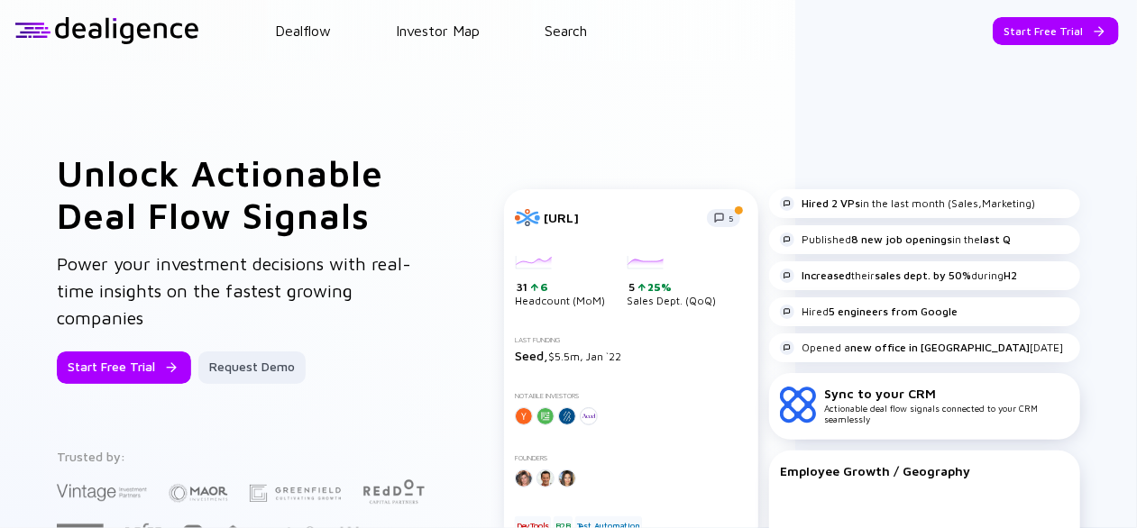
click at [562, 17] on header "Dealflow Investor Map Search Start Free Trial Dealflow Investor Map Start Free …" at bounding box center [568, 30] width 1137 height 61
click at [564, 26] on link "Search" at bounding box center [565, 31] width 42 height 16
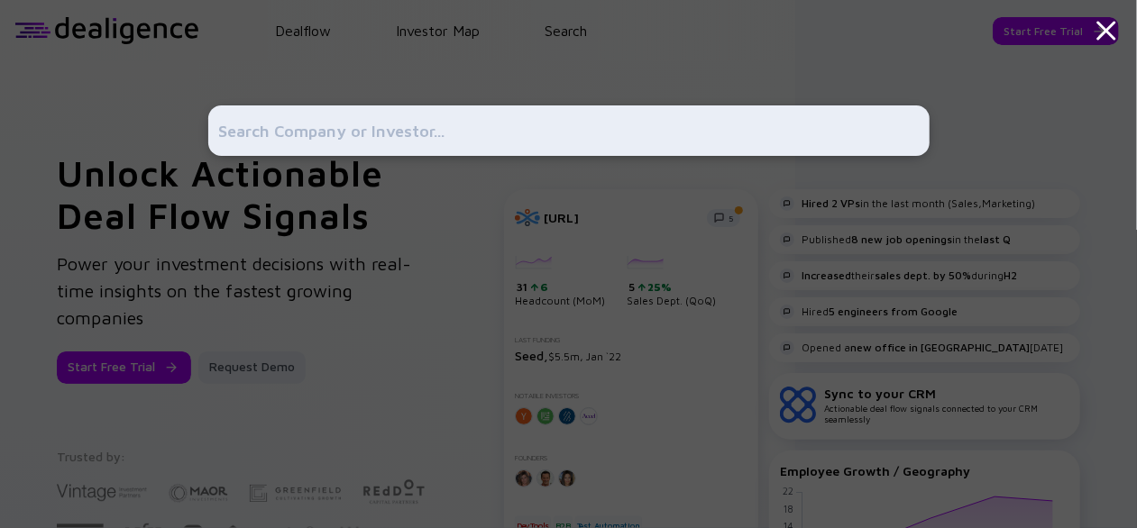
click at [467, 138] on input "text" at bounding box center [568, 130] width 699 height 32
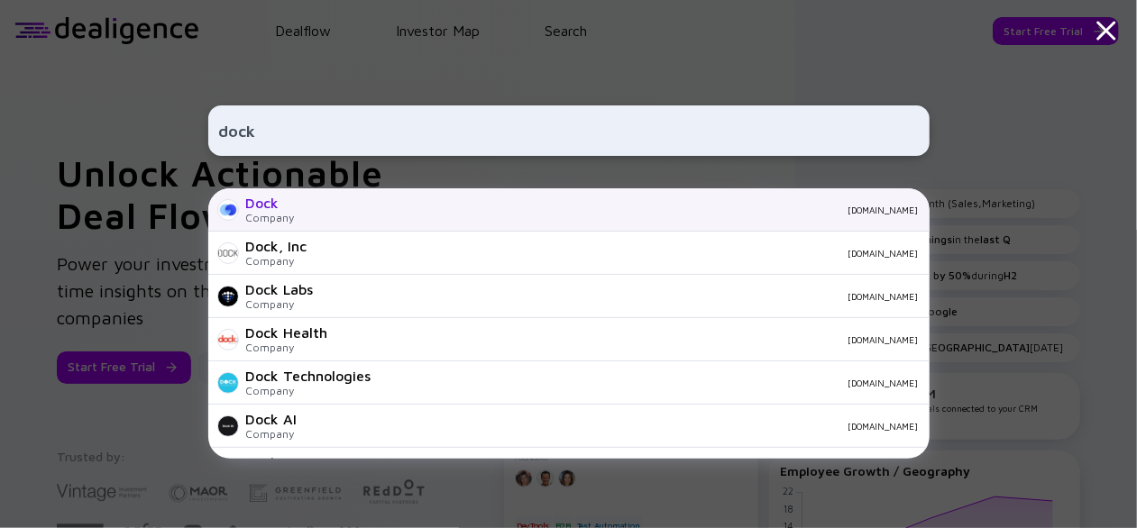
type input "dock"
click at [353, 210] on div "[DOMAIN_NAME]" at bounding box center [613, 210] width 609 height 11
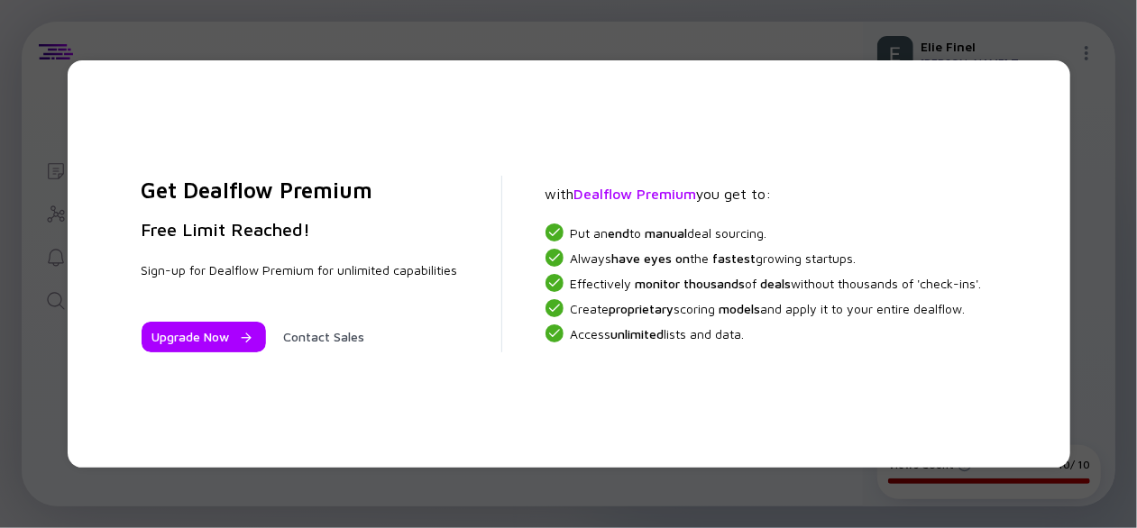
drag, startPoint x: 1069, startPoint y: 42, endPoint x: 1083, endPoint y: 155, distance: 113.5
click at [1069, 45] on div "Get Dealflow Premium Free Limit Reached! Sign-up for Dealflow Premium for unlim…" at bounding box center [568, 264] width 1137 height 528
drag, startPoint x: 1083, startPoint y: 502, endPoint x: 763, endPoint y: 365, distance: 348.9
click at [1082, 502] on div "Get Dealflow Premium Free Limit Reached! Sign-up for Dealflow Premium for unlim…" at bounding box center [568, 264] width 1137 height 528
drag, startPoint x: 610, startPoint y: 291, endPoint x: 512, endPoint y: 189, distance: 141.5
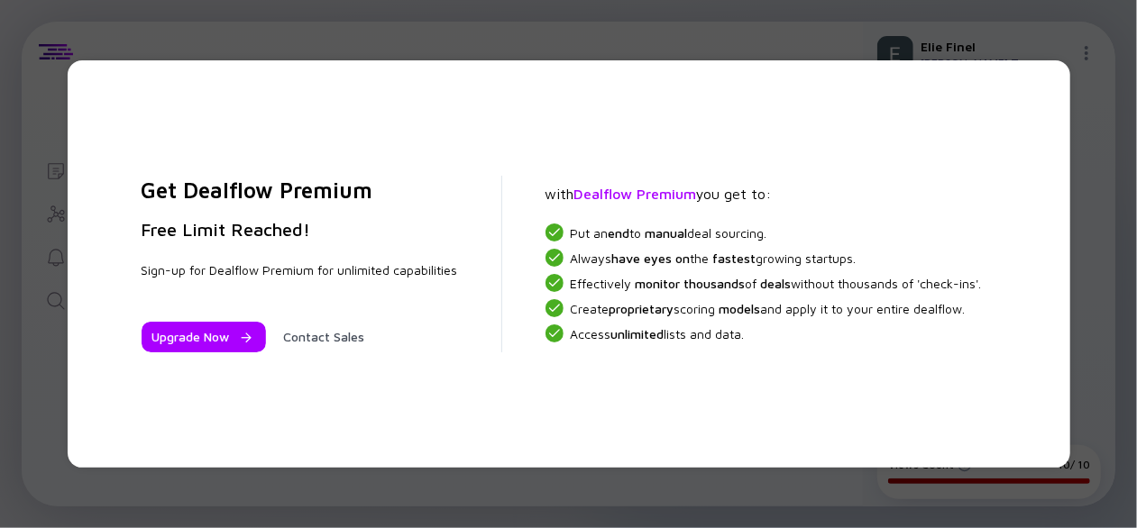
click at [609, 291] on div "Effectively monitor thousands of deals without thousands of 'check-ins'." at bounding box center [763, 283] width 436 height 18
click at [36, 86] on div "Get Dealflow Premium Free Limit Reached! Sign-up for Dealflow Premium for unlim…" at bounding box center [568, 264] width 1137 height 528
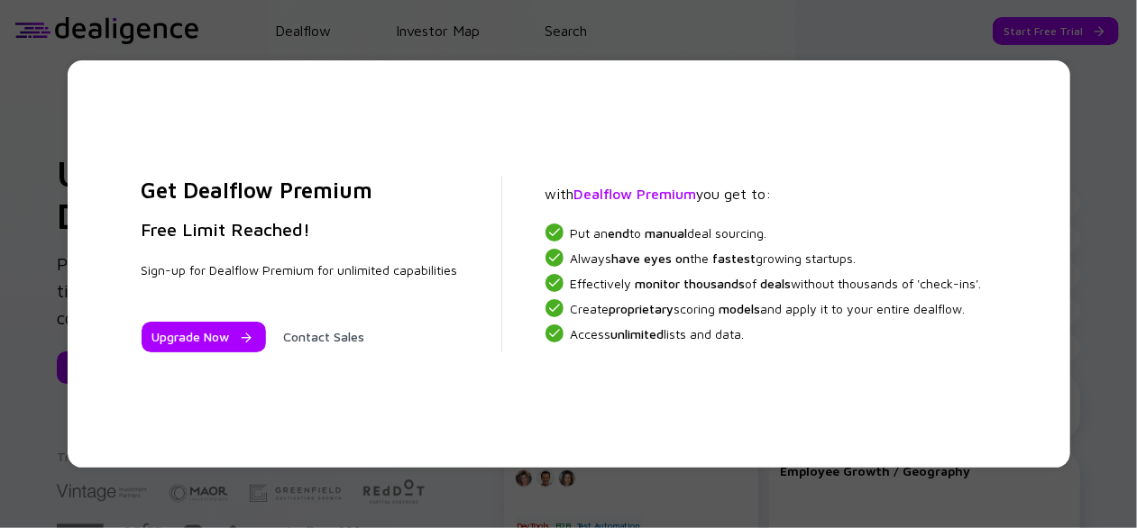
click at [183, 41] on div "Get Dealflow Premium Free Limit Reached! Sign-up for Dealflow Premium for unlim…" at bounding box center [568, 264] width 1137 height 528
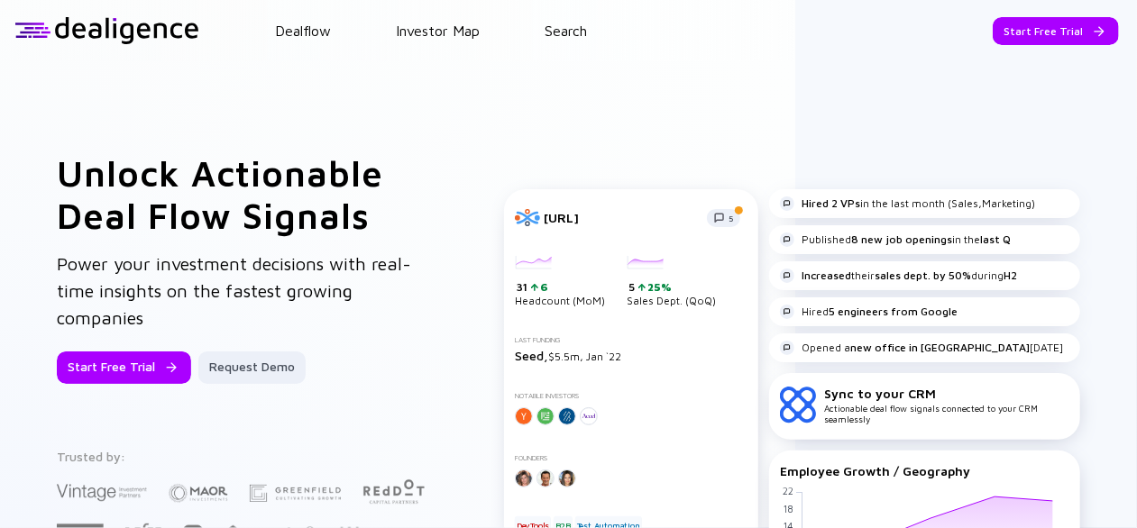
click at [84, 40] on div at bounding box center [106, 30] width 185 height 27
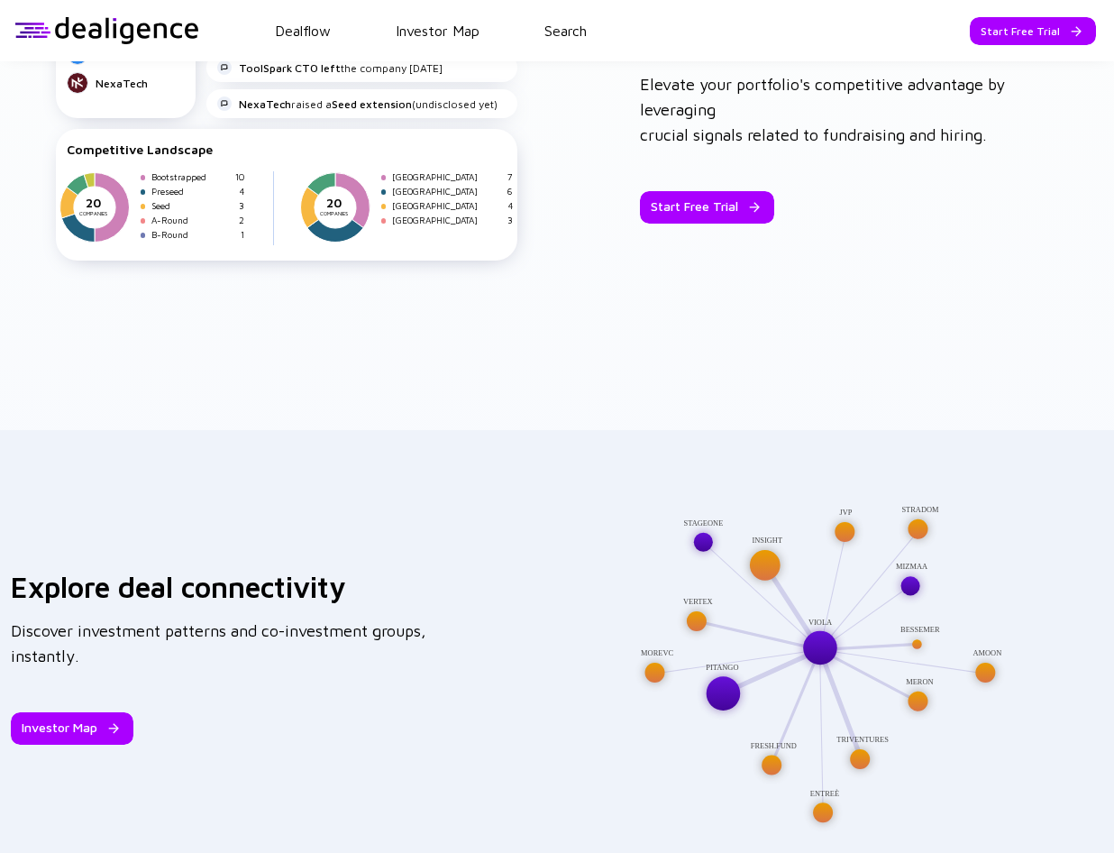
scroll to position [2859, 0]
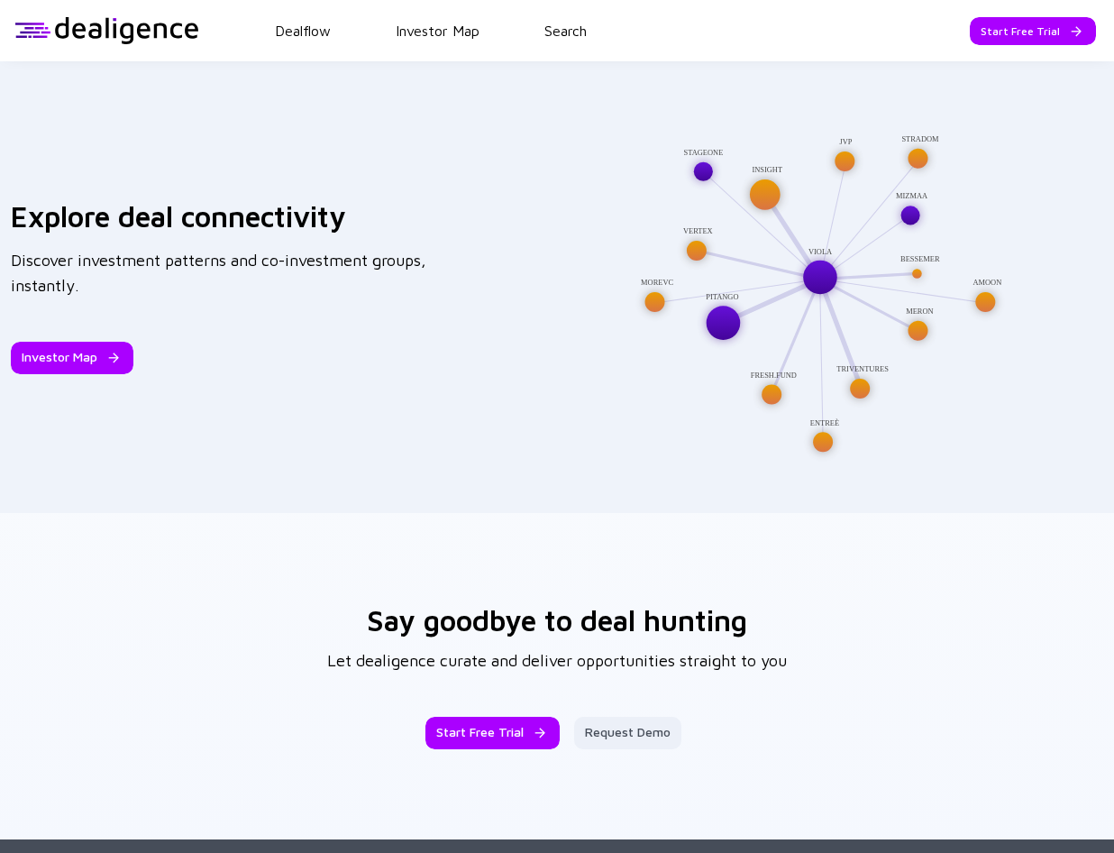
drag, startPoint x: 802, startPoint y: 506, endPoint x: 751, endPoint y: 449, distance: 76.6
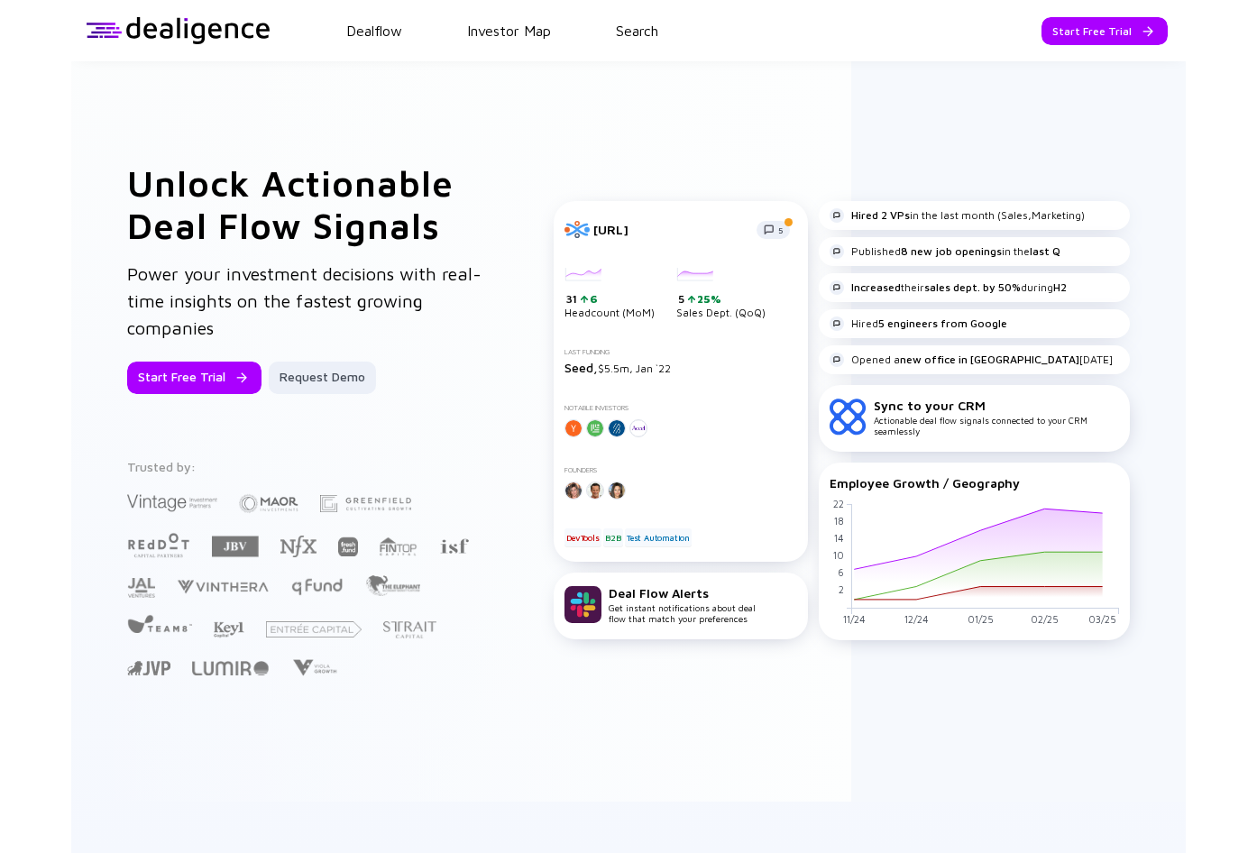
scroll to position [0, 0]
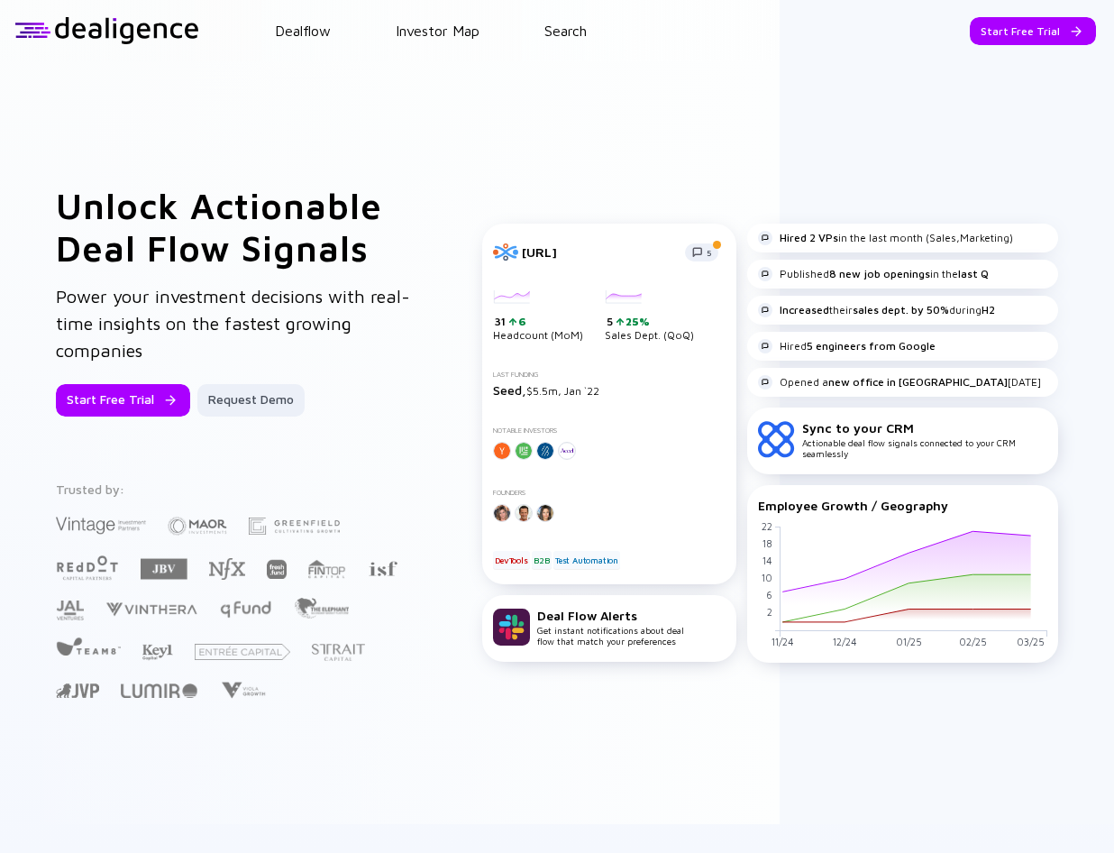
click at [648, 139] on div "Unlock Actionable Deal Flow Signals Power your investment decisions with real-t…" at bounding box center [557, 442] width 1114 height 763
click at [34, 20] on div at bounding box center [106, 30] width 185 height 27
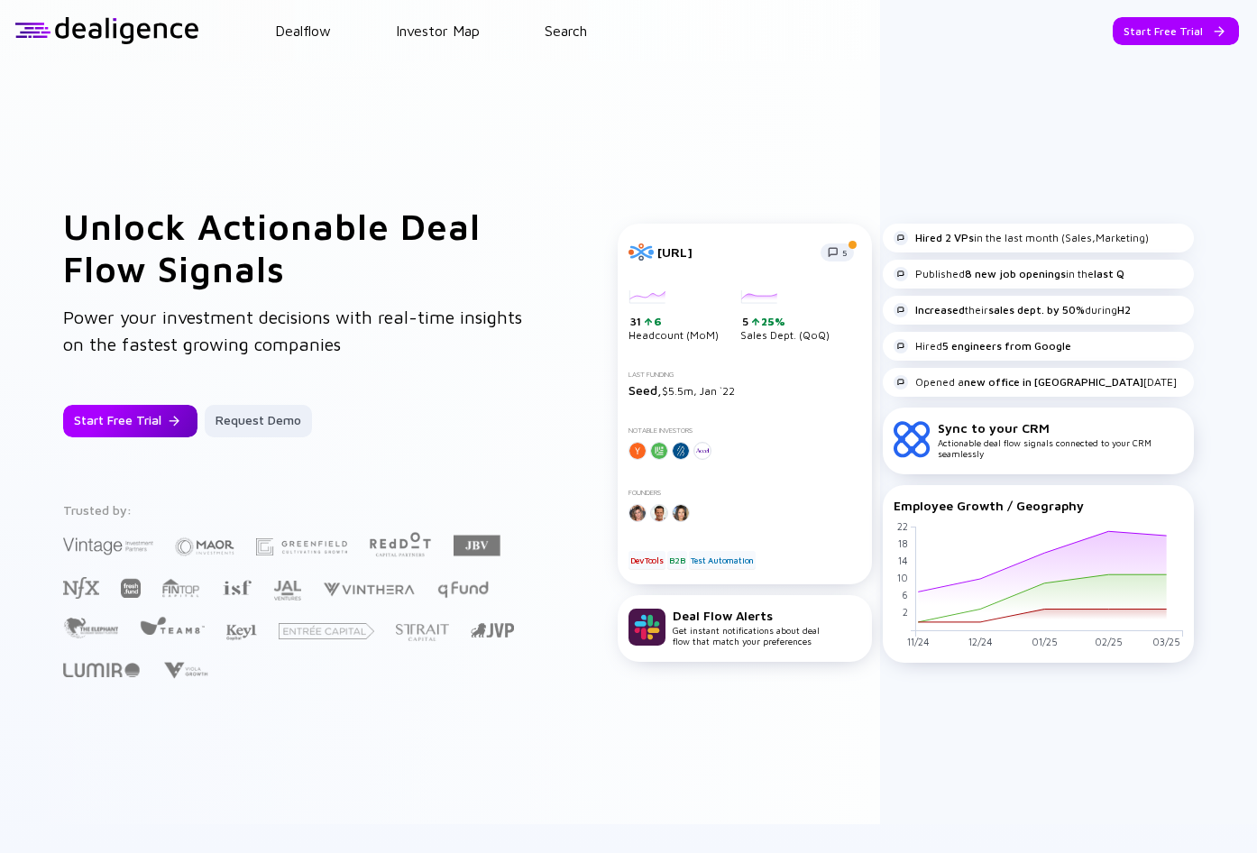
click at [182, 410] on div "Start Free Trial" at bounding box center [130, 421] width 134 height 32
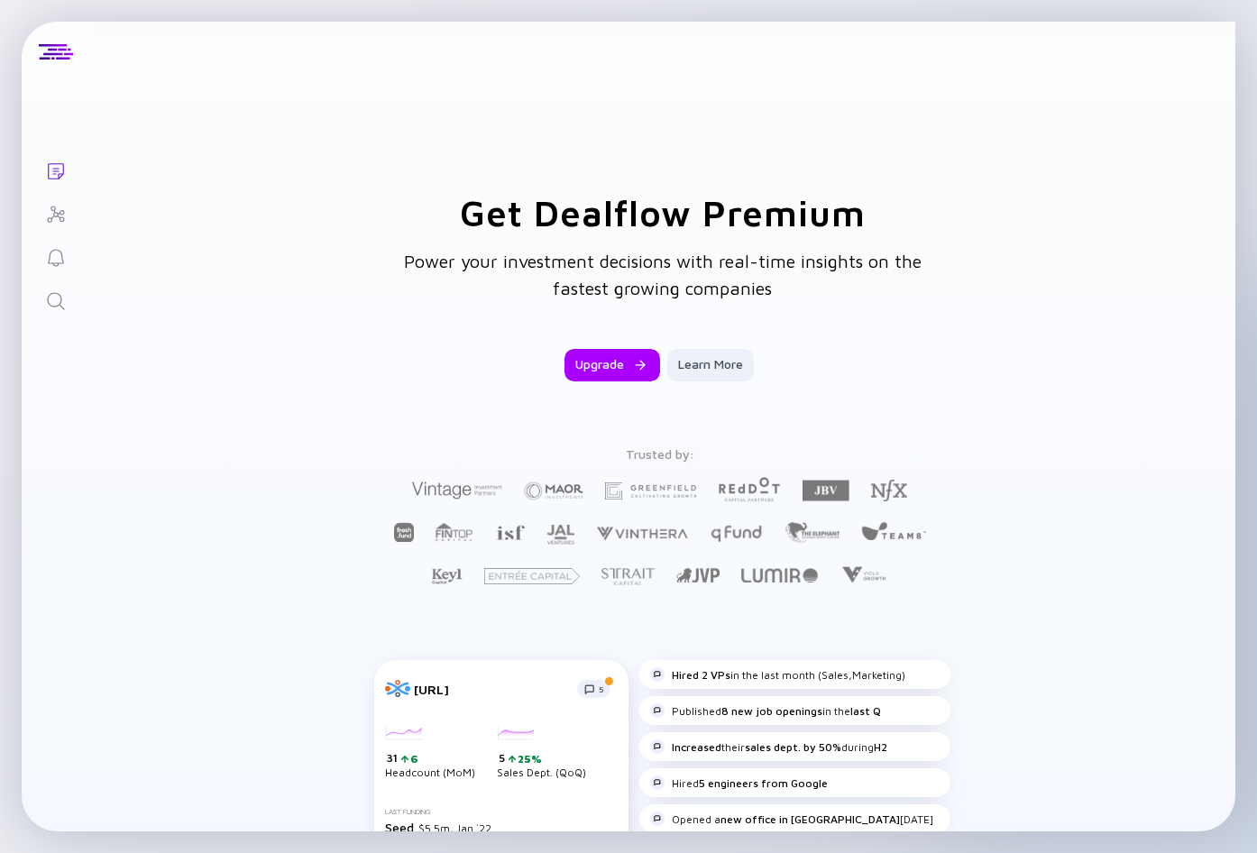
click at [273, 4] on div "Lists Get Dealflow Premium Power your investment decisions with real-time insig…" at bounding box center [628, 426] width 1257 height 853
click at [611, 360] on div "Upgrade" at bounding box center [612, 365] width 96 height 32
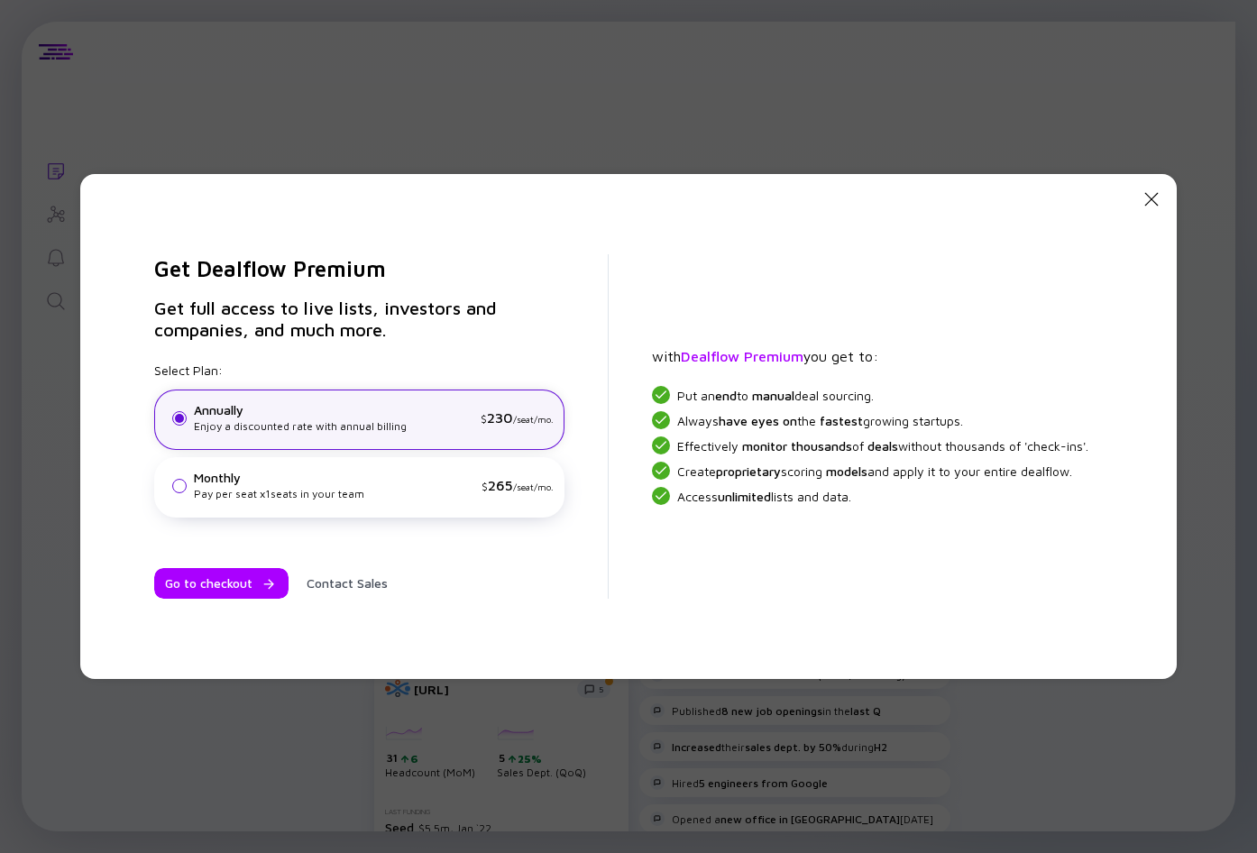
click at [397, 117] on div "Close Modal Get Dealflow Premium Get full access to live lists, investors and c…" at bounding box center [628, 426] width 1257 height 853
click at [1136, 201] on icon "Close Modal" at bounding box center [1151, 199] width 22 height 22
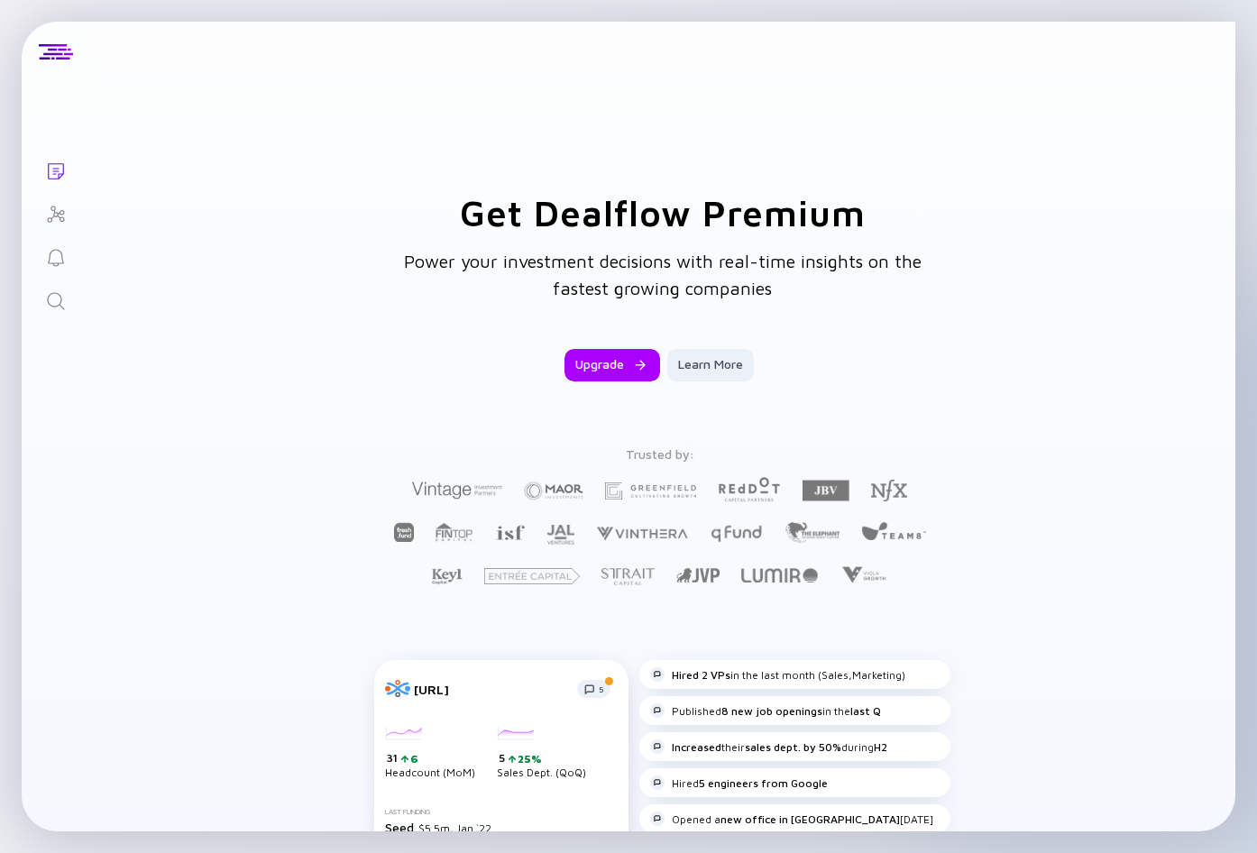
drag, startPoint x: 890, startPoint y: 16, endPoint x: 963, endPoint y: 100, distance: 111.2
click at [890, 18] on div "Lists Get Dealflow Premium Power your investment decisions with real-time insig…" at bounding box center [628, 426] width 1257 height 853
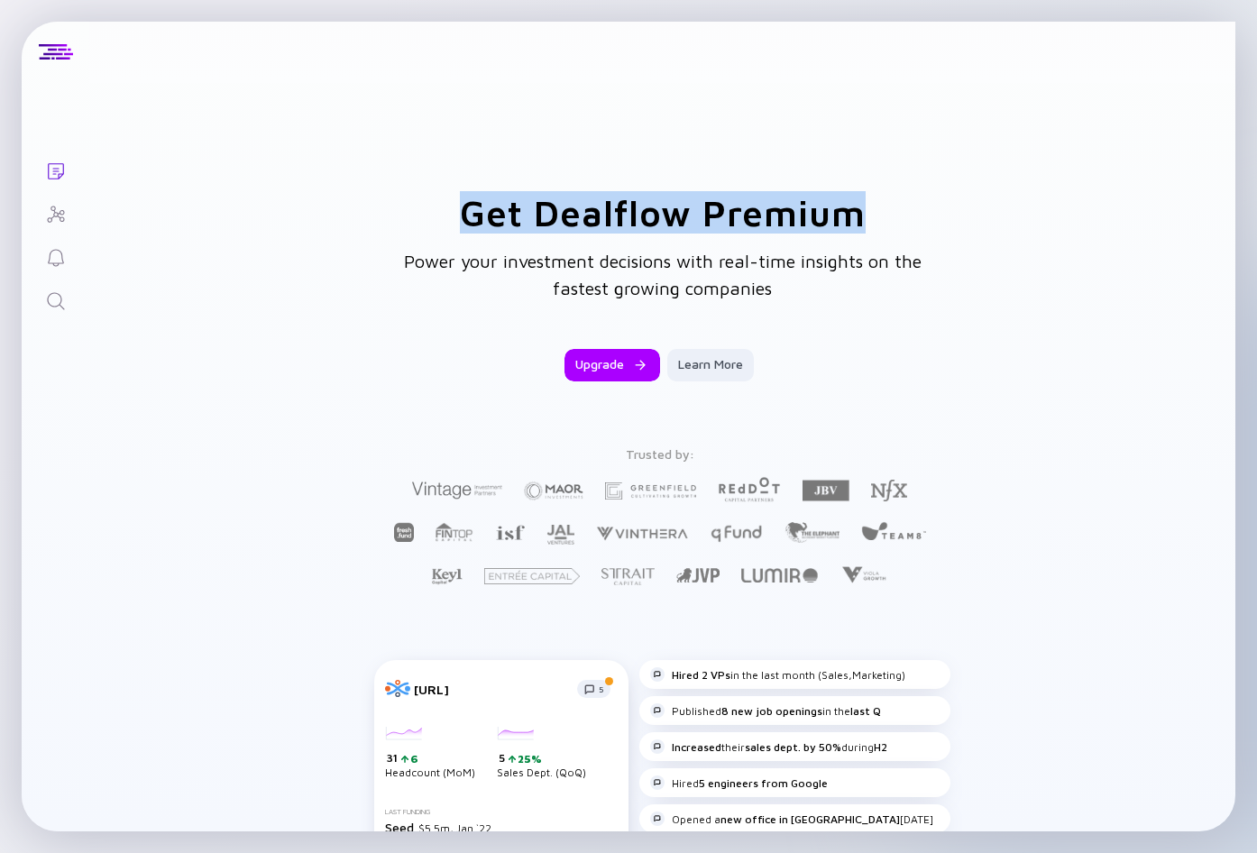
drag, startPoint x: 1256, startPoint y: 169, endPoint x: 1346, endPoint y: 169, distance: 90.1
click at [1136, 169] on html "Lists Get Dealflow Premium Power your investment decisions with real-time insig…" at bounding box center [628, 426] width 1257 height 853
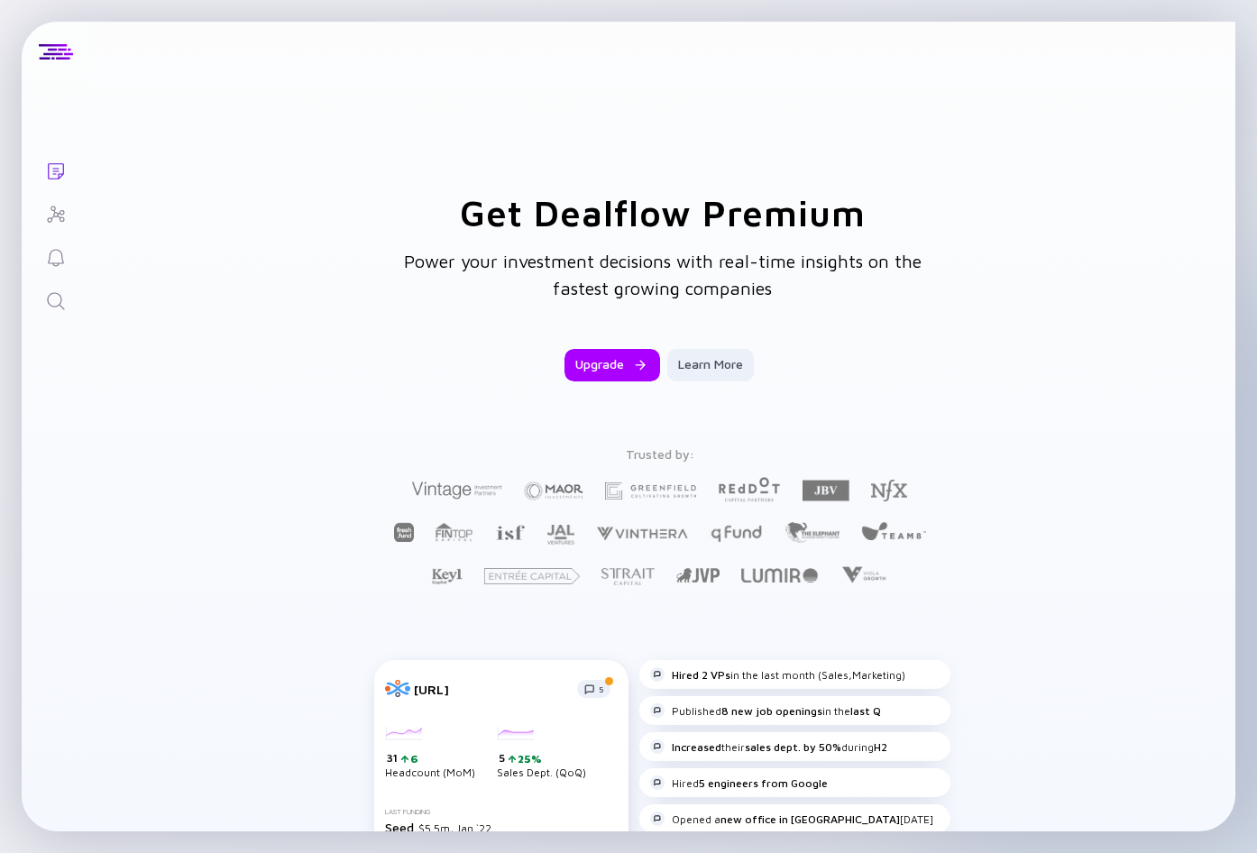
click at [359, 424] on div "Get Dealflow Premium Power your investment decisions with real-time insights on…" at bounding box center [662, 645] width 1146 height 908
click at [60, 253] on icon "Reminders" at bounding box center [56, 258] width 22 height 22
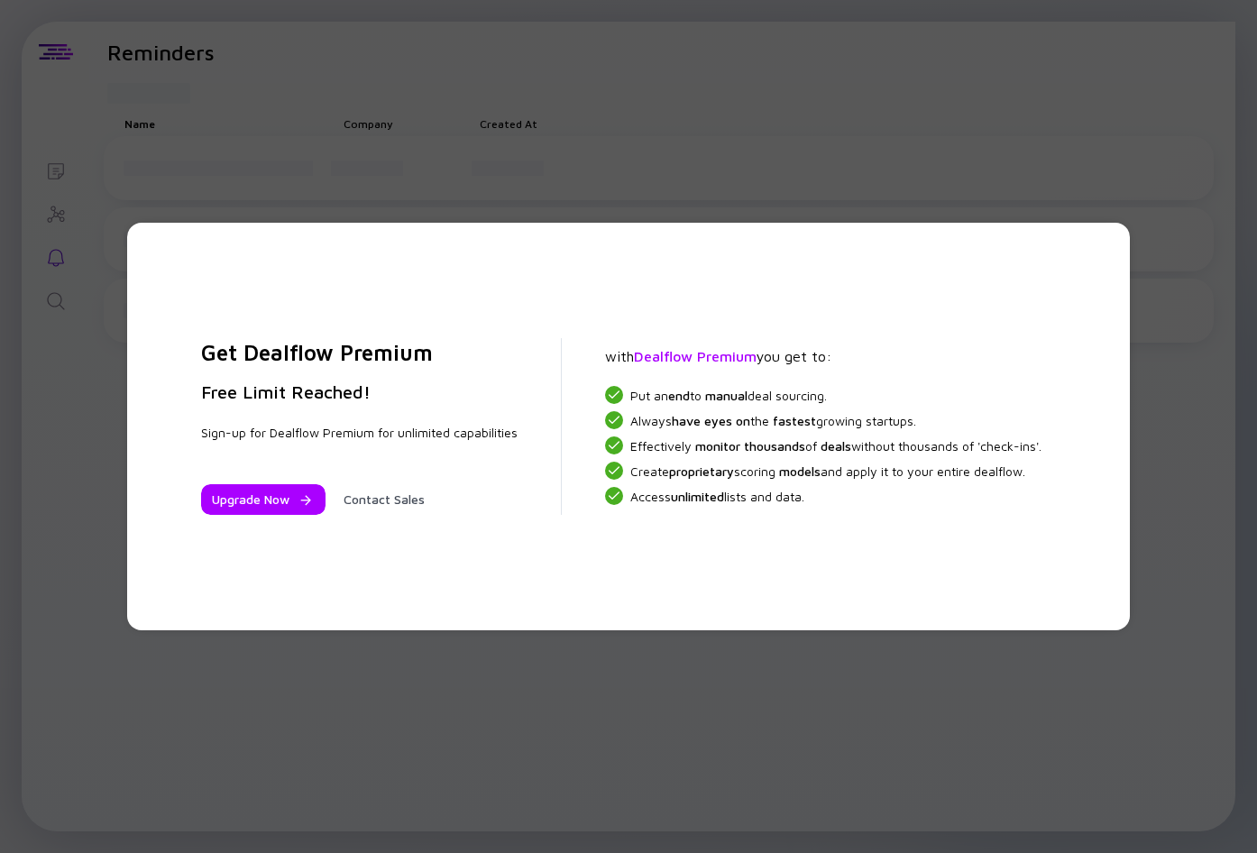
click at [293, 137] on div "Get Dealflow Premium Free Limit Reached! Sign-up for Dealflow Premium for unlim…" at bounding box center [628, 426] width 1257 height 853
click at [240, 507] on div "Upgrade Now" at bounding box center [263, 499] width 124 height 31
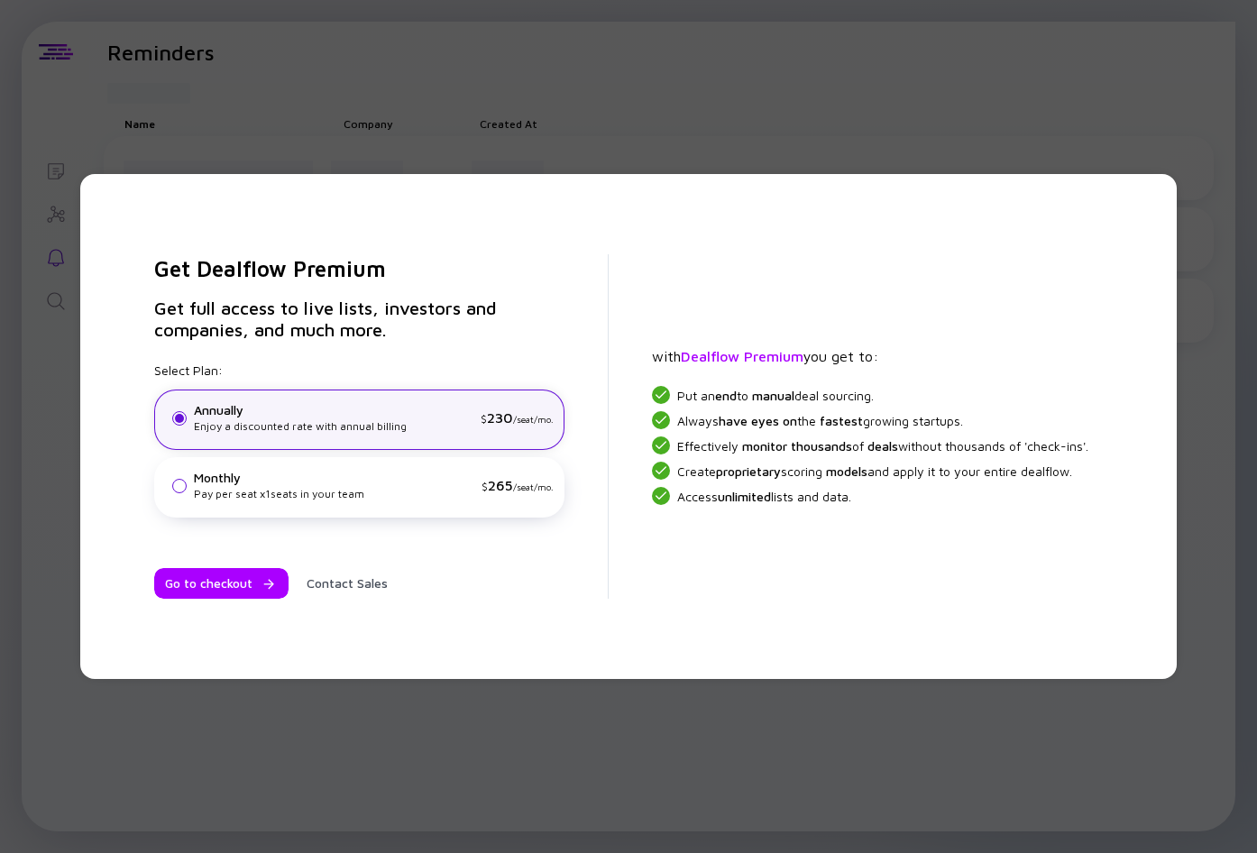
drag, startPoint x: 577, startPoint y: 229, endPoint x: 591, endPoint y: 204, distance: 29.1
click at [577, 222] on div "Get Dealflow Premium Get full access to live lists, investors and companies, an…" at bounding box center [628, 426] width 1006 height 433
click at [609, 176] on div "Get Dealflow Premium Get full access to live lists, investors and companies, an…" at bounding box center [628, 426] width 1096 height 505
